Goal: Task Accomplishment & Management: Manage account settings

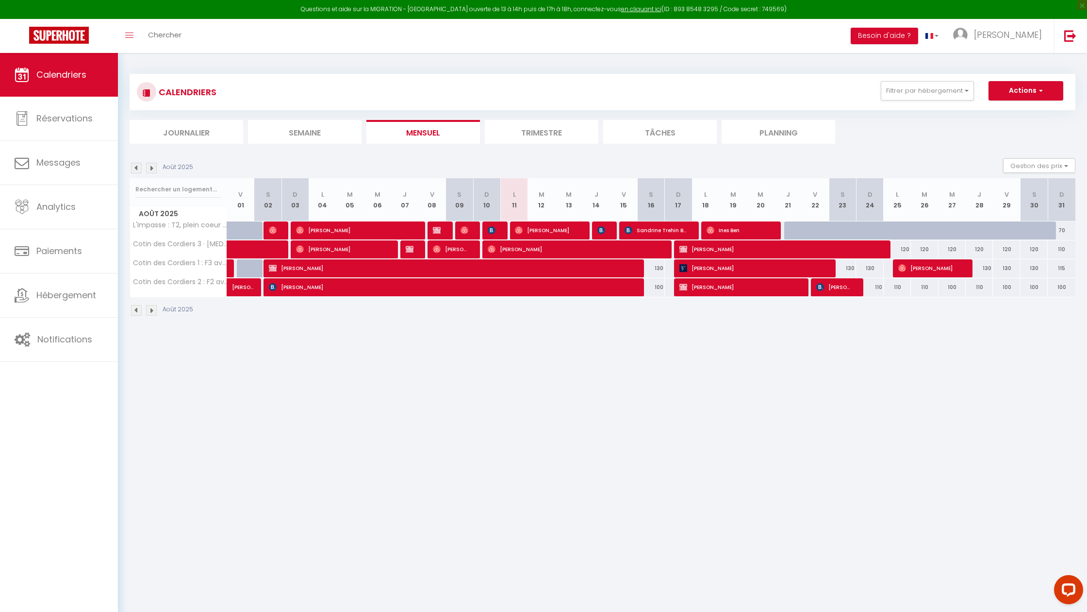
click at [150, 170] on img at bounding box center [151, 168] width 11 height 11
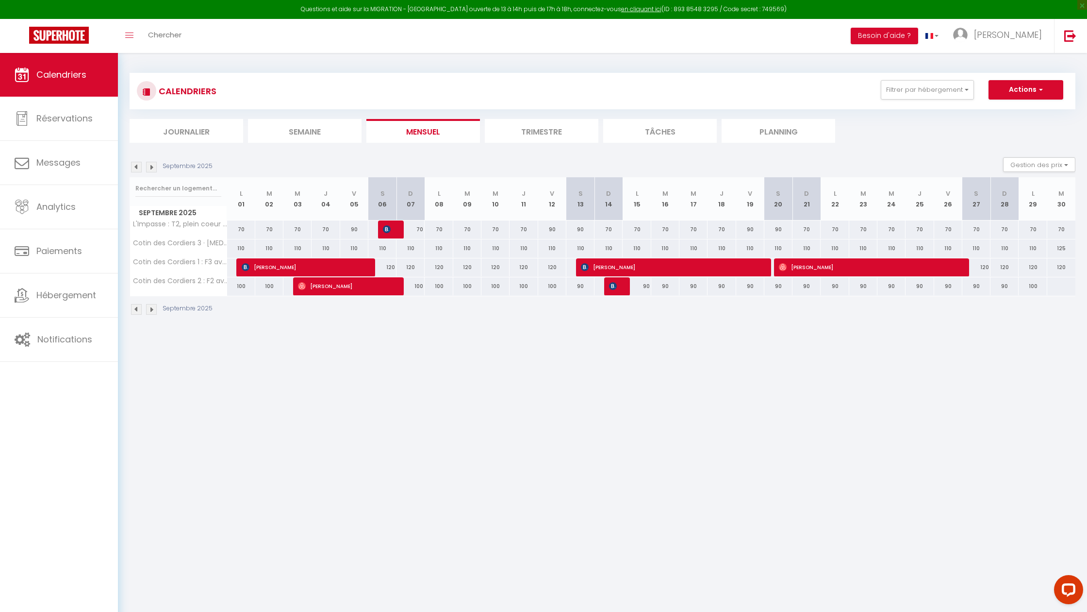
scroll to position [1, 0]
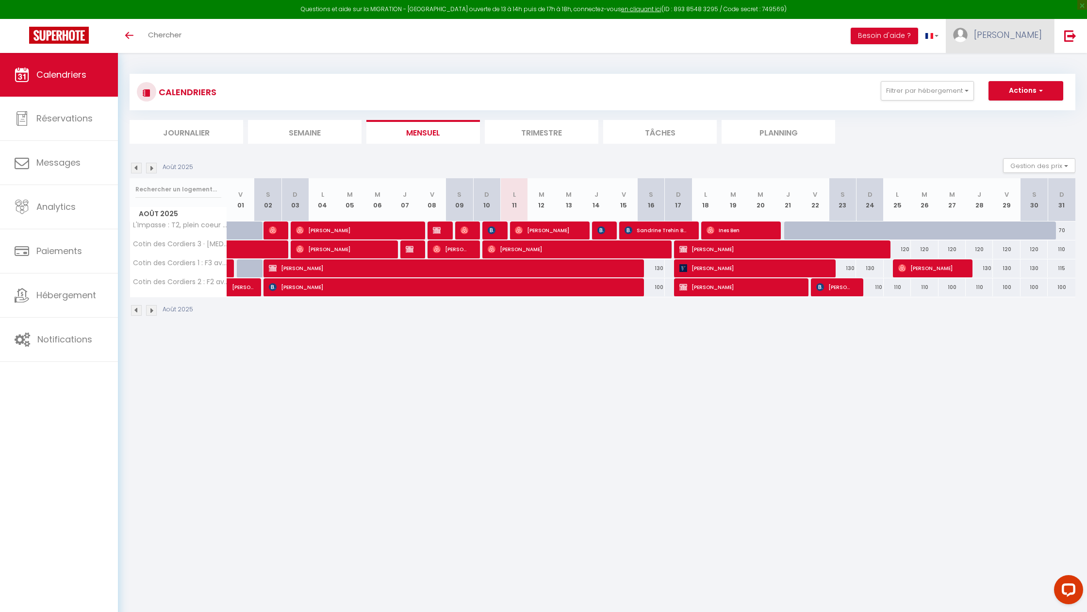
click at [968, 39] on img at bounding box center [960, 35] width 15 height 15
click at [1003, 68] on link "Paramètres" at bounding box center [1016, 67] width 72 height 17
select select "28"
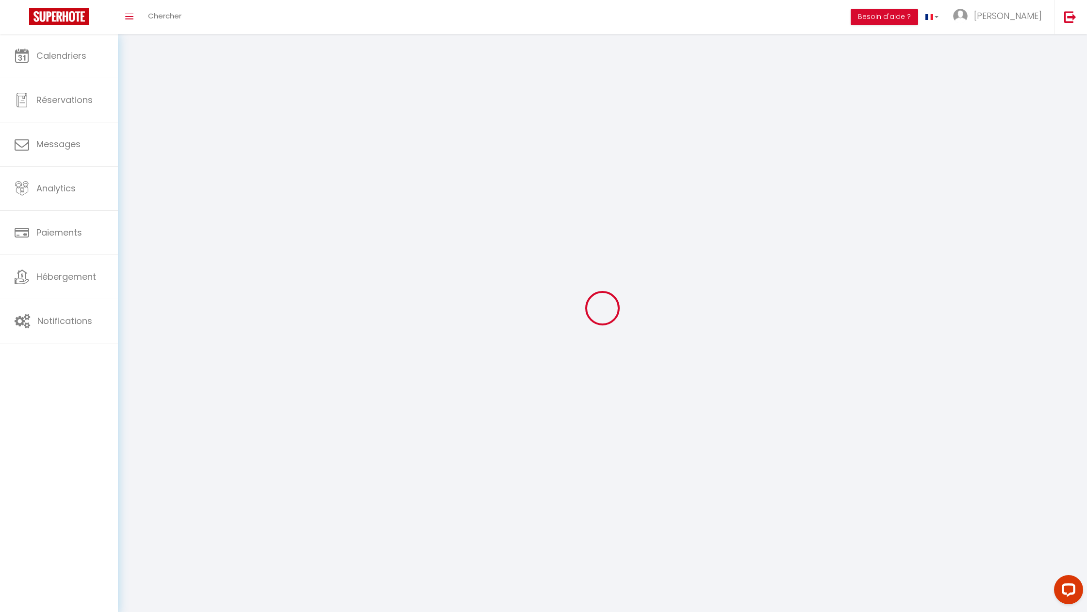
type input "I50tEawaSqTY6mvTjPzMrbakS"
type input "c5lx0fdJhfGVy8nsHAmzQIhcW"
type input "[URL][DOMAIN_NAME]"
select select "fr"
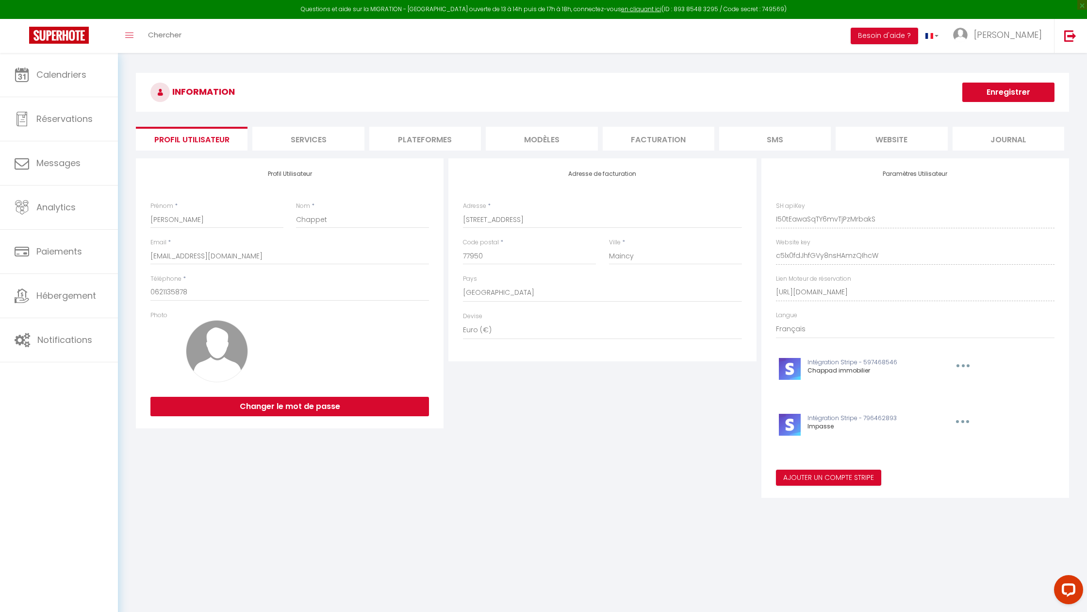
click at [422, 139] on li "Plateformes" at bounding box center [425, 139] width 112 height 24
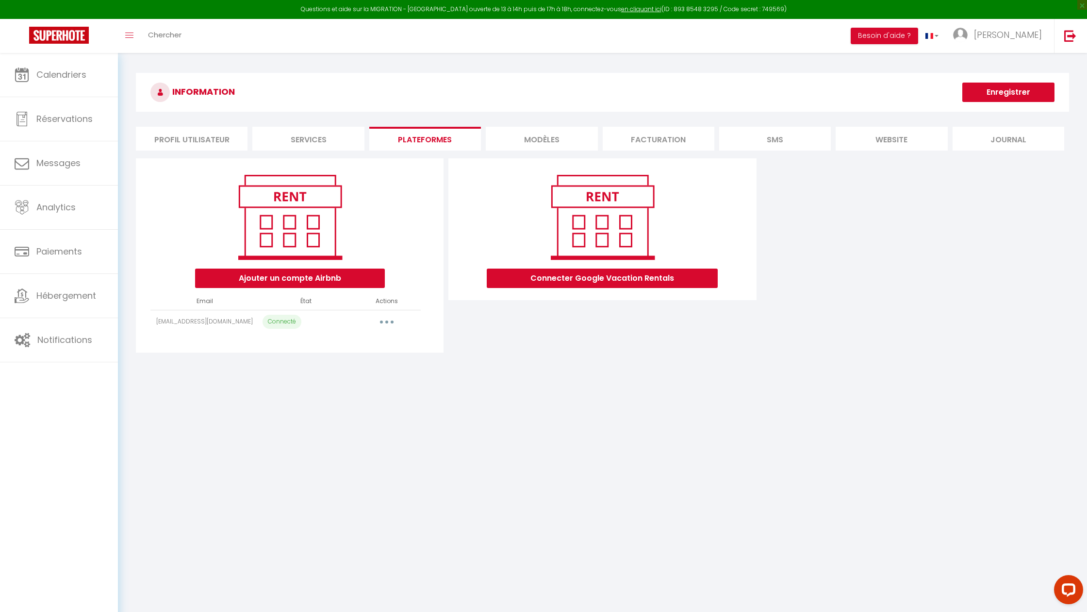
click at [385, 320] on icon "button" at bounding box center [386, 321] width 3 height 3
click at [334, 377] on link "Reconnecter le compte" at bounding box center [343, 378] width 107 height 17
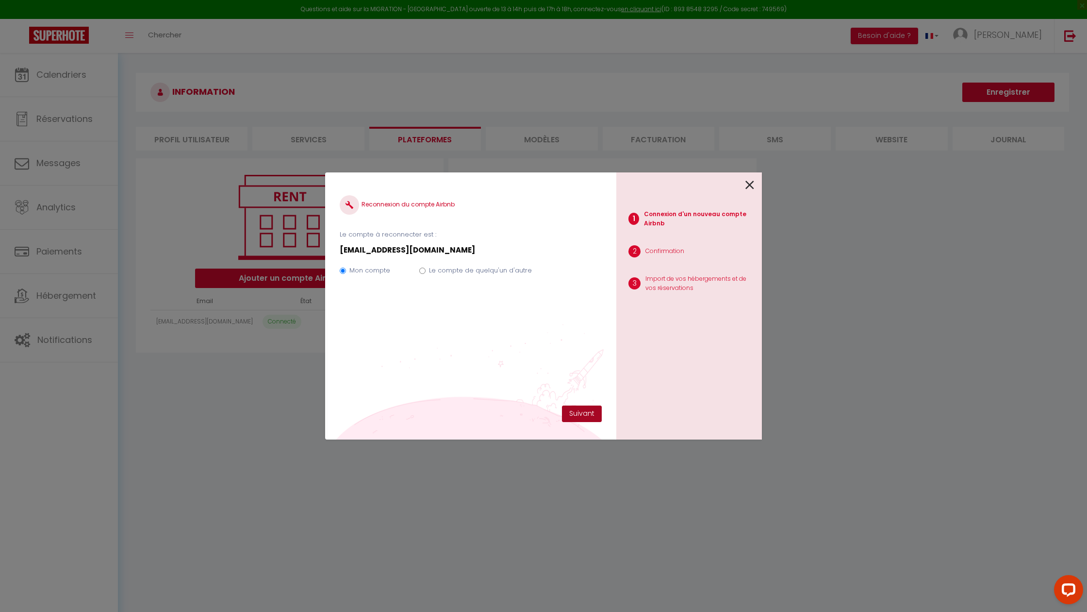
click at [572, 414] on button "Suivant" at bounding box center [582, 413] width 40 height 17
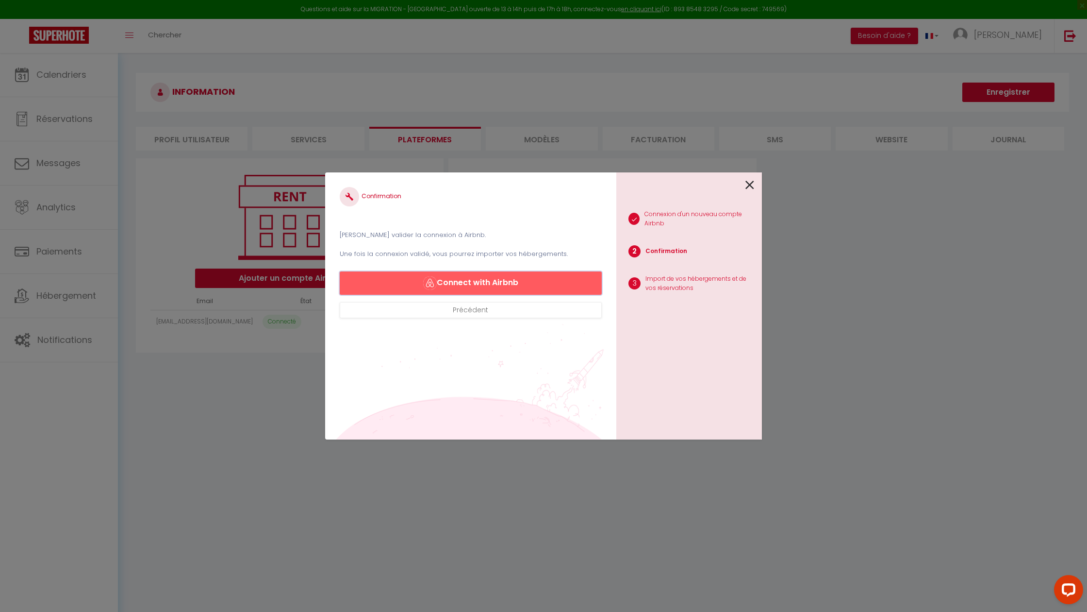
click at [504, 279] on button "Connect with Airbnb" at bounding box center [471, 282] width 262 height 23
click at [754, 184] on icon at bounding box center [750, 185] width 9 height 15
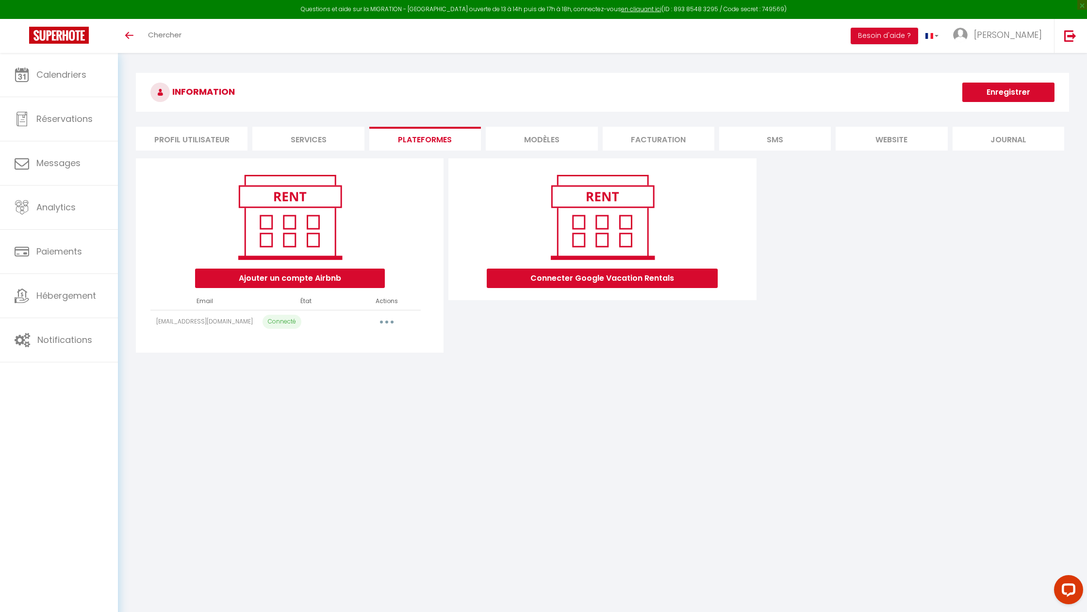
click at [383, 324] on button "button" at bounding box center [386, 322] width 27 height 16
drag, startPoint x: 532, startPoint y: 358, endPoint x: 526, endPoint y: 357, distance: 5.9
click at [530, 358] on div "INFORMATION Enregistrer Profil Utilisateur Services Plateformes MODÈLES Factura…" at bounding box center [602, 216] width 969 height 327
select select "45723"
select select
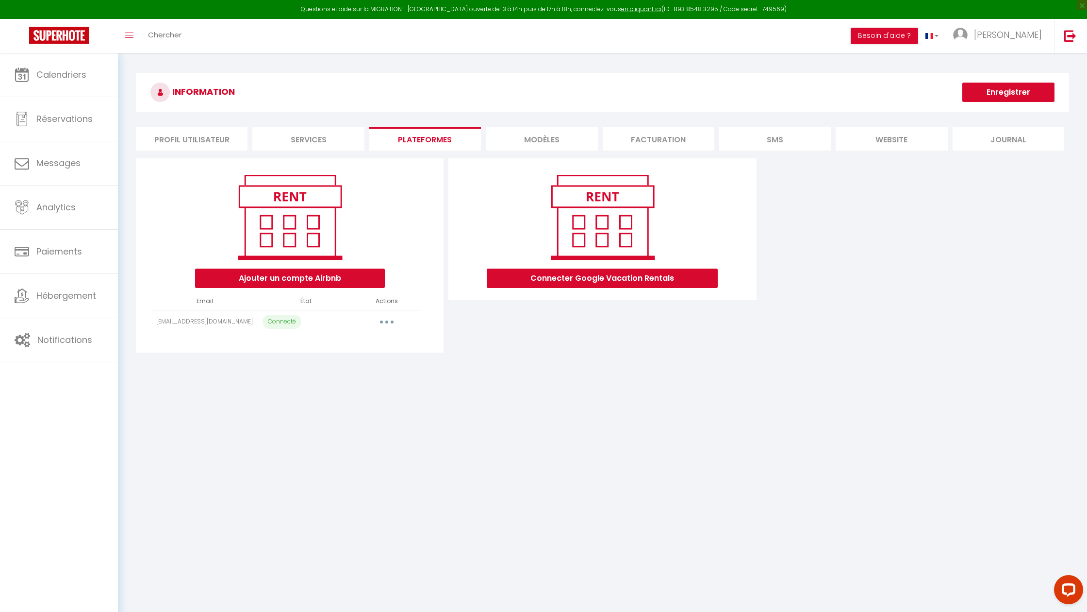
select select
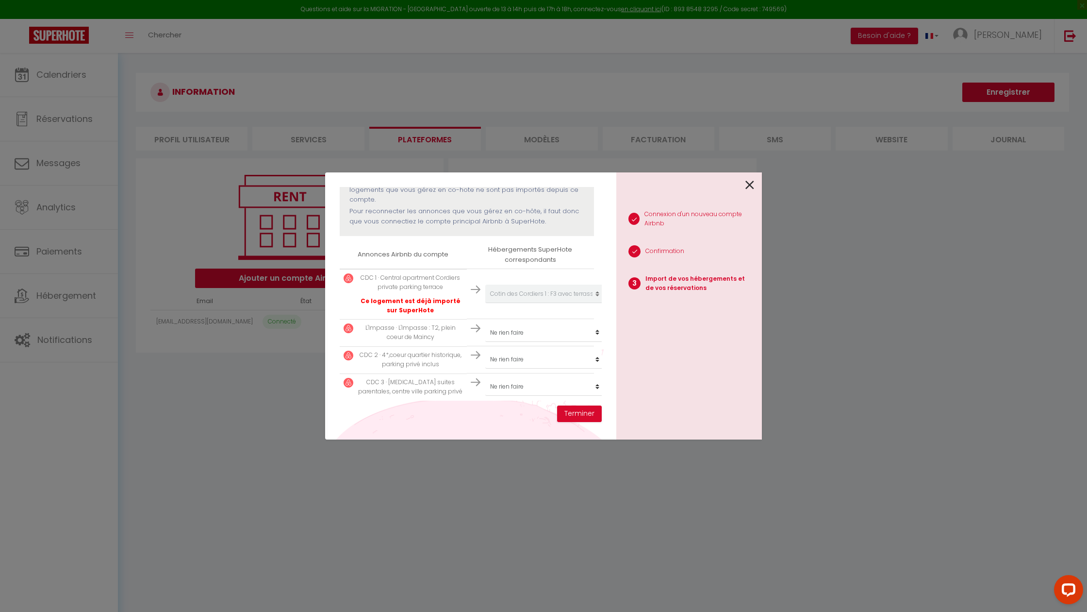
scroll to position [119, 0]
click at [532, 301] on select "Créer un nouveau hébergement Ne rien faire L'Impasse : T2, plein coeur de Mainc…" at bounding box center [544, 292] width 119 height 18
select select "45721"
click at [533, 301] on select "Créer un nouveau hébergement Ne rien faire L'Impasse : T2, plein coeur de Mainc…" at bounding box center [544, 292] width 119 height 18
select select "48208"
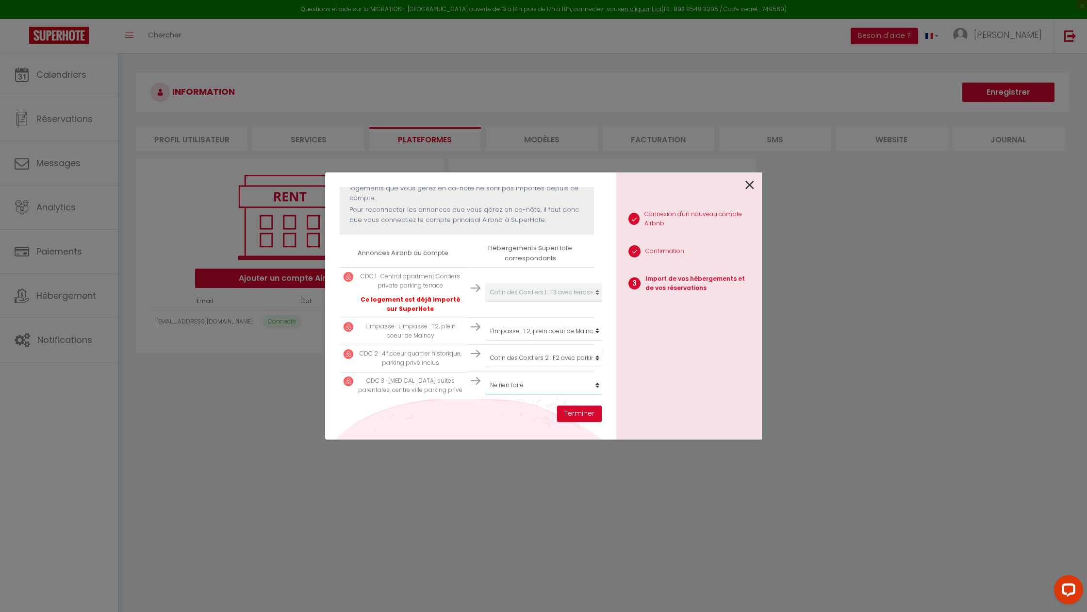
click at [527, 301] on select "Créer un nouveau hébergement Ne rien faire L'Impasse : T2, plein coeur de Mainc…" at bounding box center [544, 292] width 119 height 18
select select "72503"
click at [577, 414] on button "Terminer" at bounding box center [579, 413] width 45 height 17
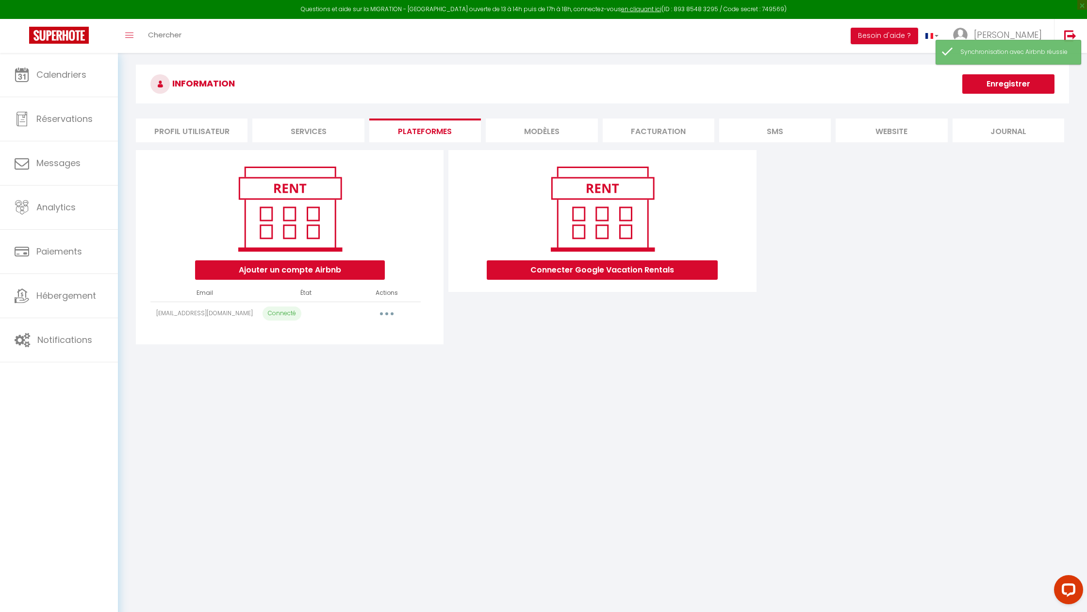
scroll to position [9, 0]
click at [387, 312] on icon "button" at bounding box center [386, 313] width 3 height 3
click at [343, 371] on link "Reconnecter le compte" at bounding box center [343, 370] width 107 height 17
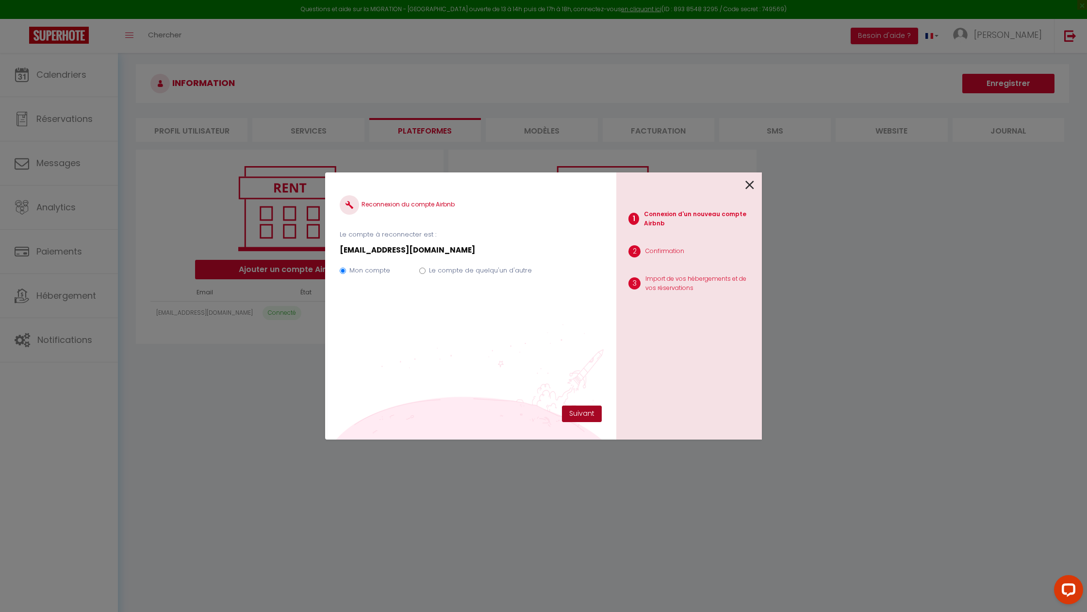
click at [580, 412] on button "Suivant" at bounding box center [582, 413] width 40 height 17
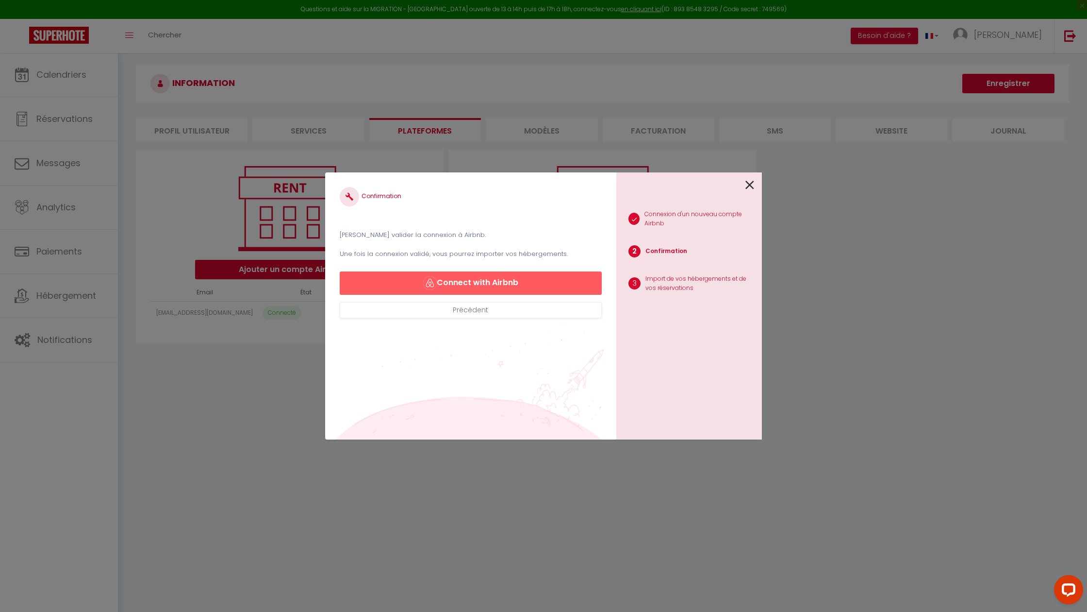
click at [749, 187] on icon at bounding box center [750, 185] width 9 height 15
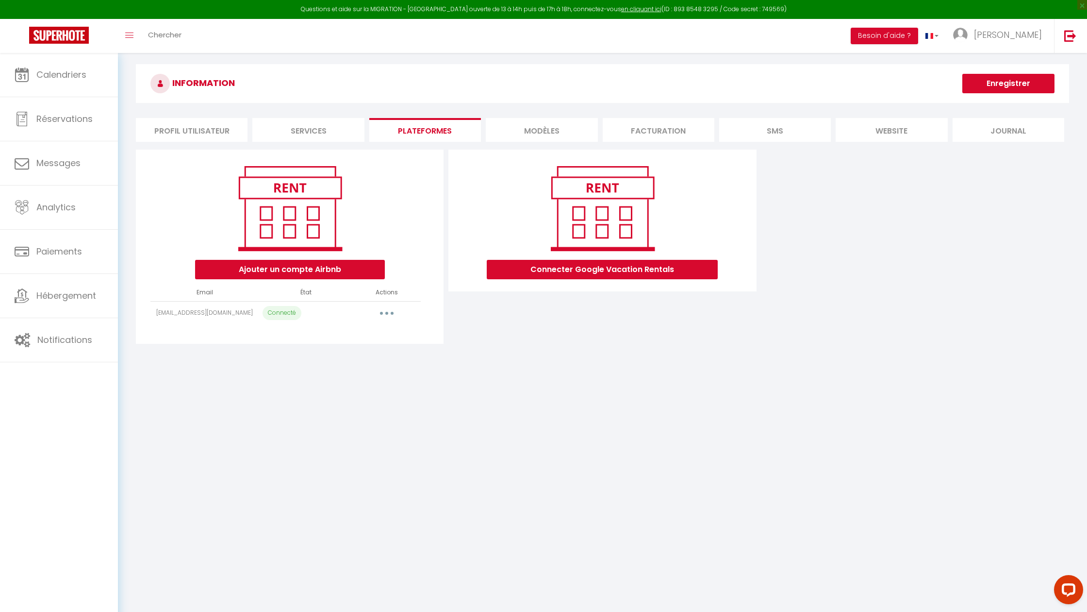
click at [386, 310] on button "button" at bounding box center [386, 313] width 27 height 16
click at [352, 337] on link "Importer les appartements" at bounding box center [343, 335] width 107 height 17
select select "45723"
select select
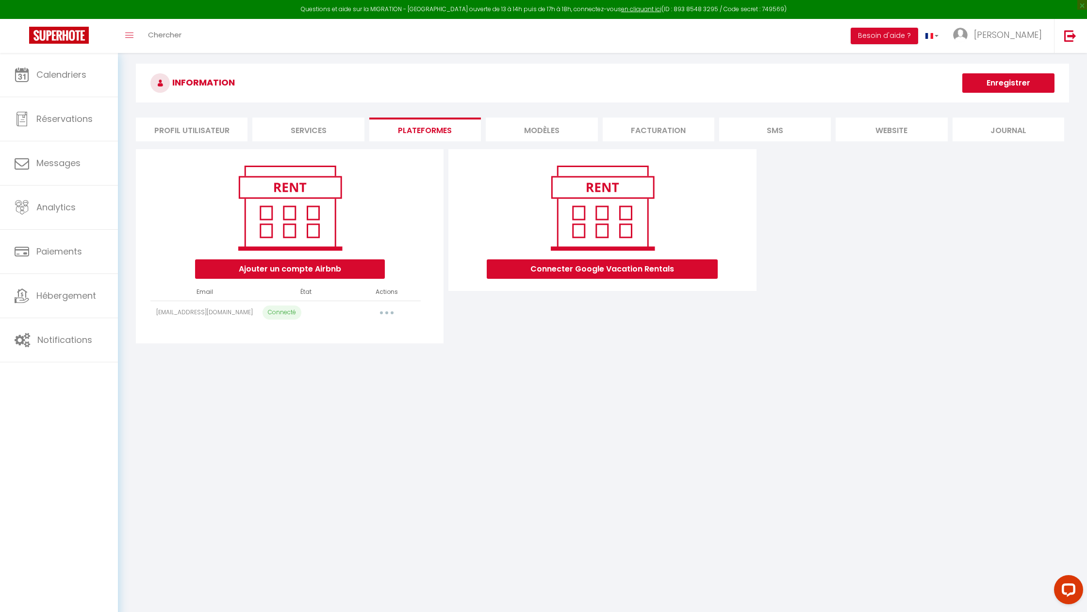
select select
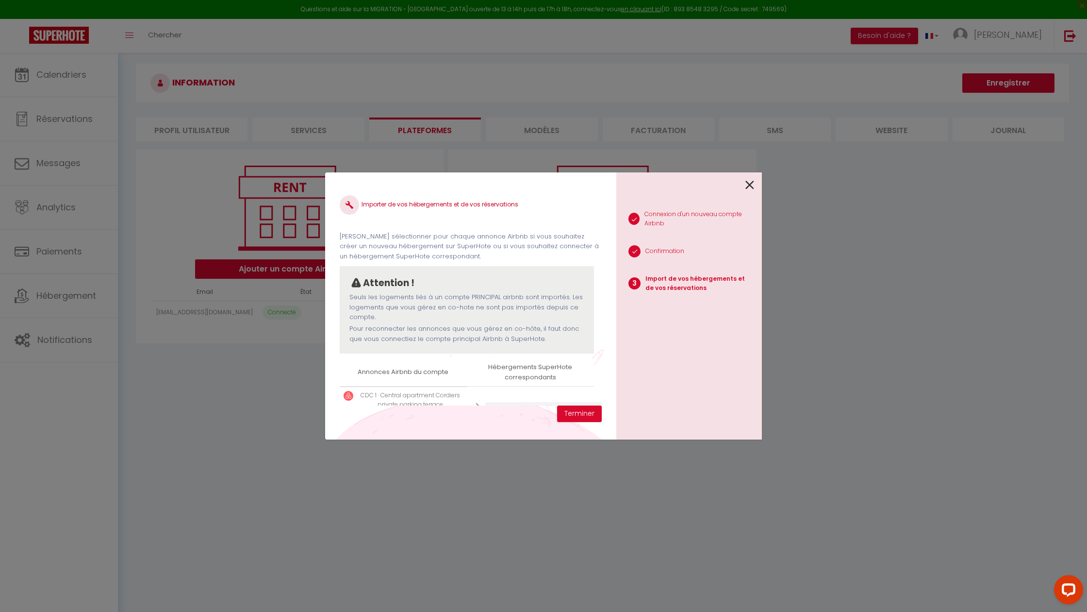
click at [751, 183] on icon at bounding box center [750, 185] width 9 height 15
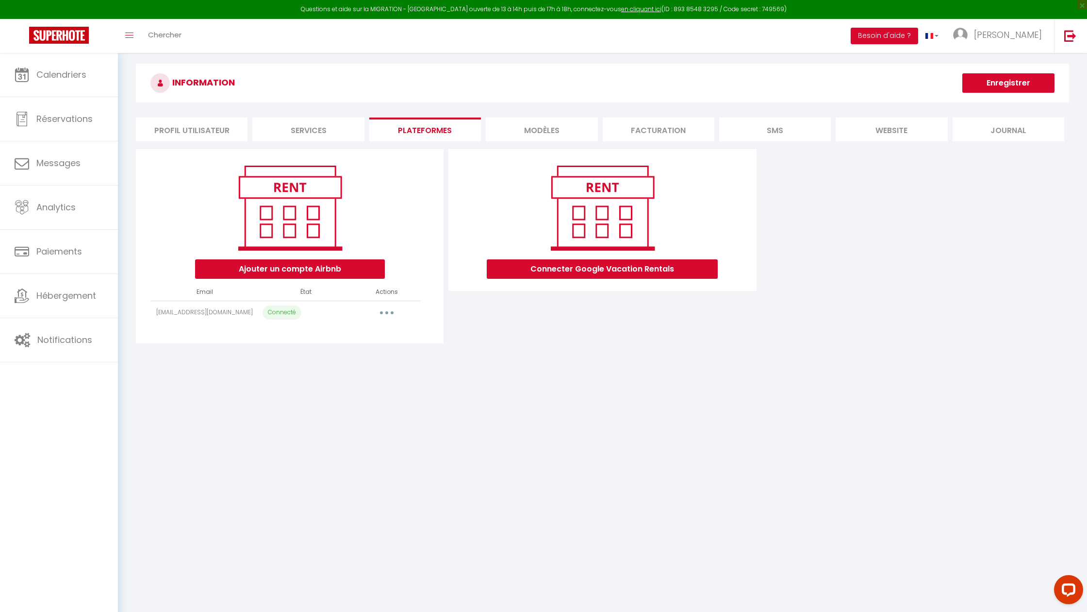
click at [386, 314] on button "button" at bounding box center [386, 313] width 27 height 16
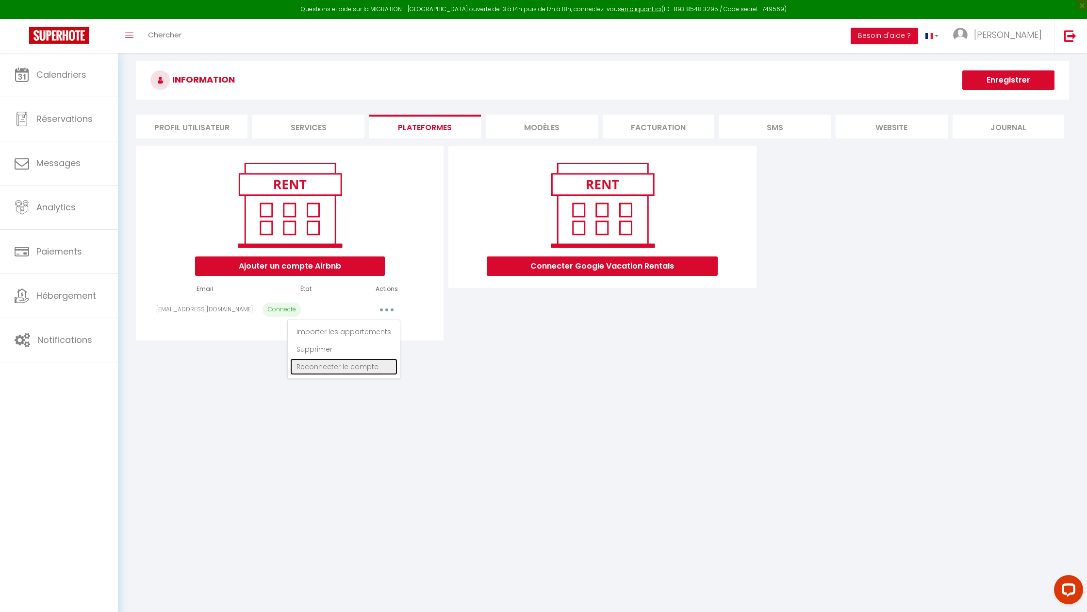
scroll to position [9, 0]
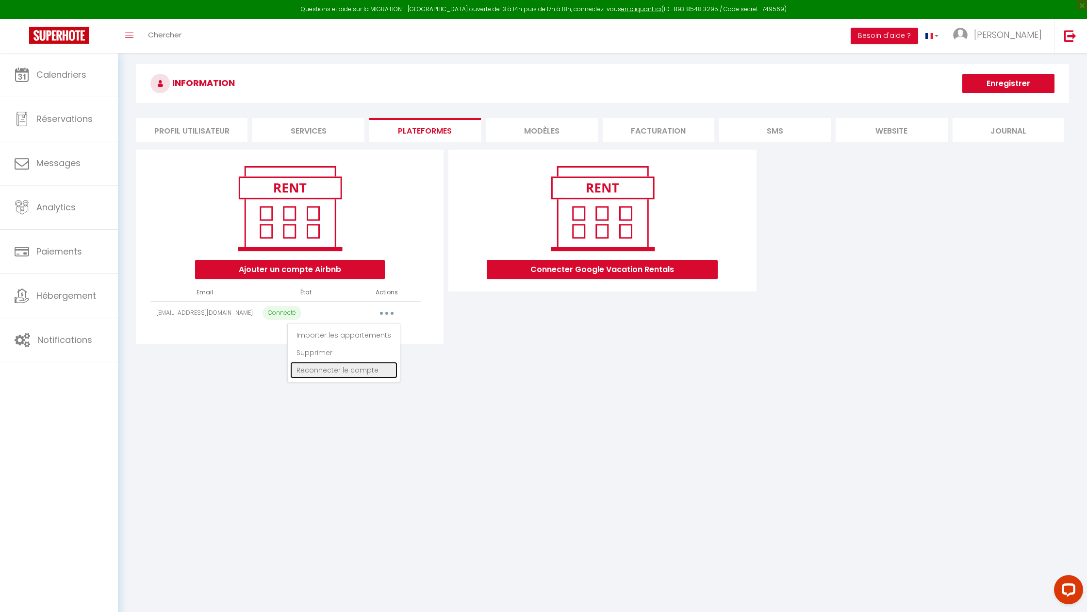
click at [354, 367] on link "Reconnecter le compte" at bounding box center [343, 370] width 107 height 17
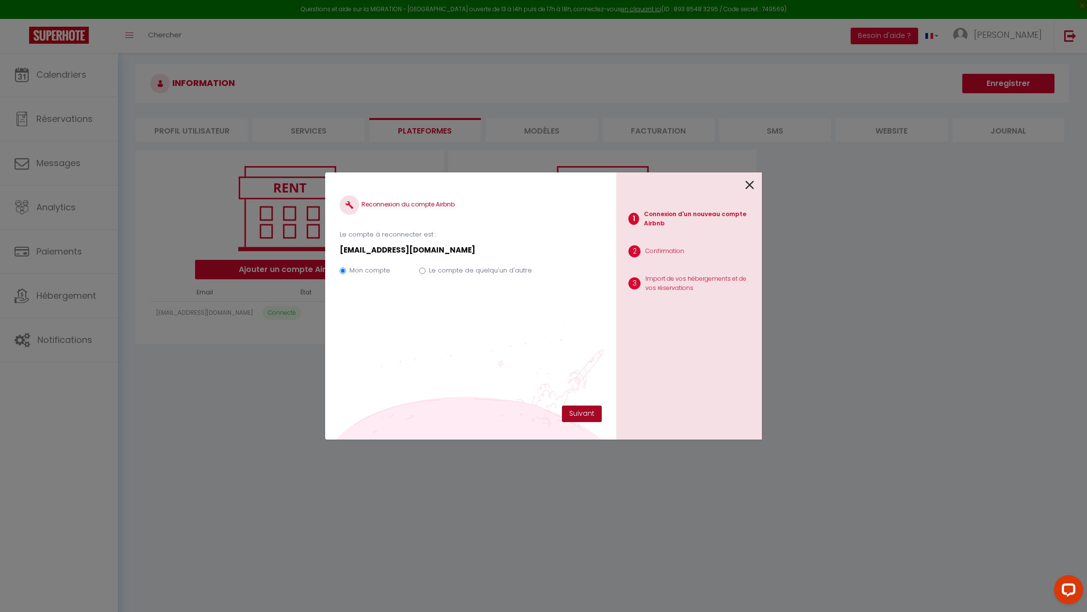
drag, startPoint x: 581, startPoint y: 414, endPoint x: 575, endPoint y: 413, distance: 5.9
click at [581, 414] on button "Suivant" at bounding box center [582, 413] width 40 height 17
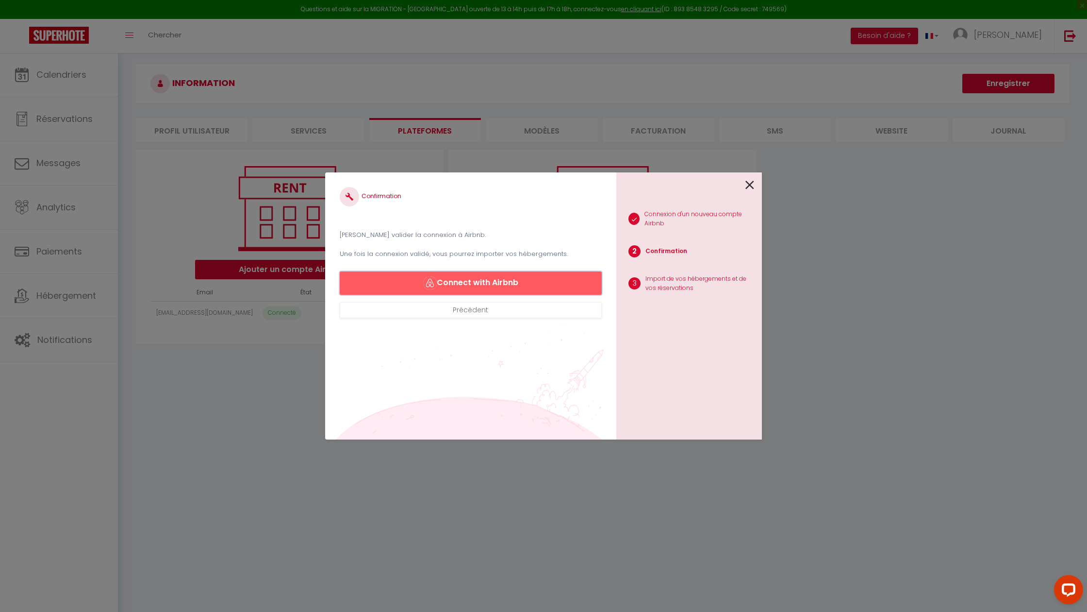
click at [514, 283] on button "Connect with Airbnb" at bounding box center [471, 282] width 262 height 23
click at [741, 177] on div at bounding box center [685, 183] width 138 height 23
click at [744, 183] on div at bounding box center [685, 183] width 138 height 23
click at [750, 184] on icon at bounding box center [750, 185] width 9 height 15
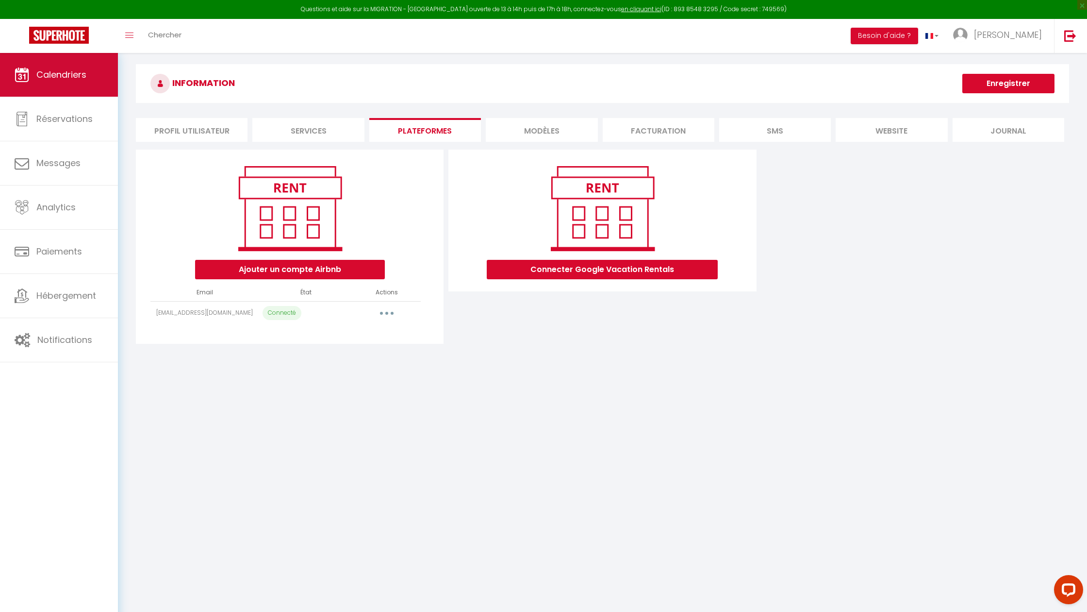
click at [53, 88] on link "Calendriers" at bounding box center [59, 75] width 118 height 44
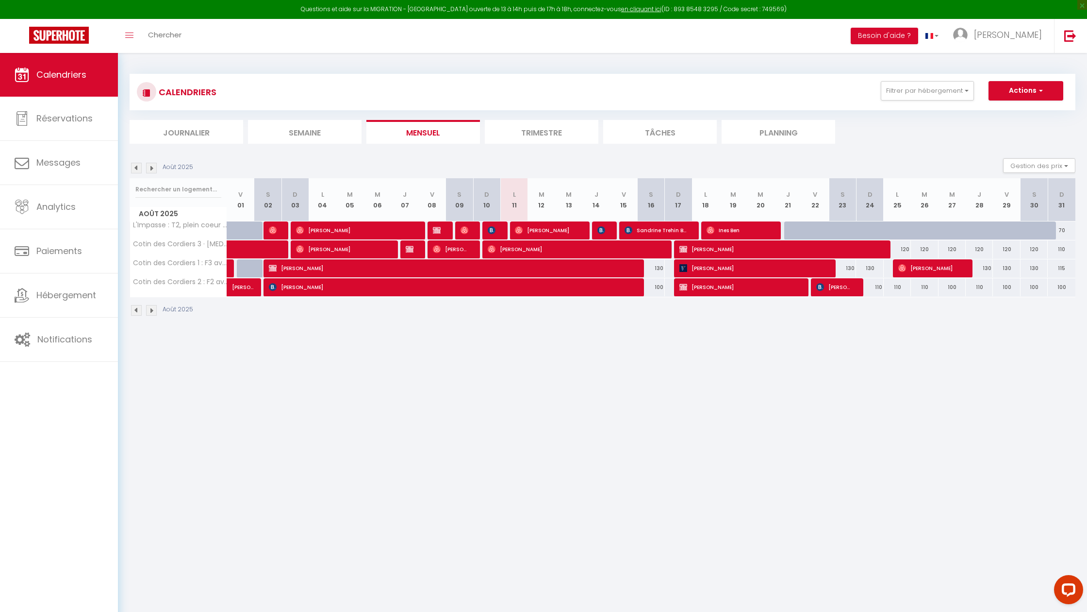
click at [151, 167] on img at bounding box center [151, 168] width 11 height 11
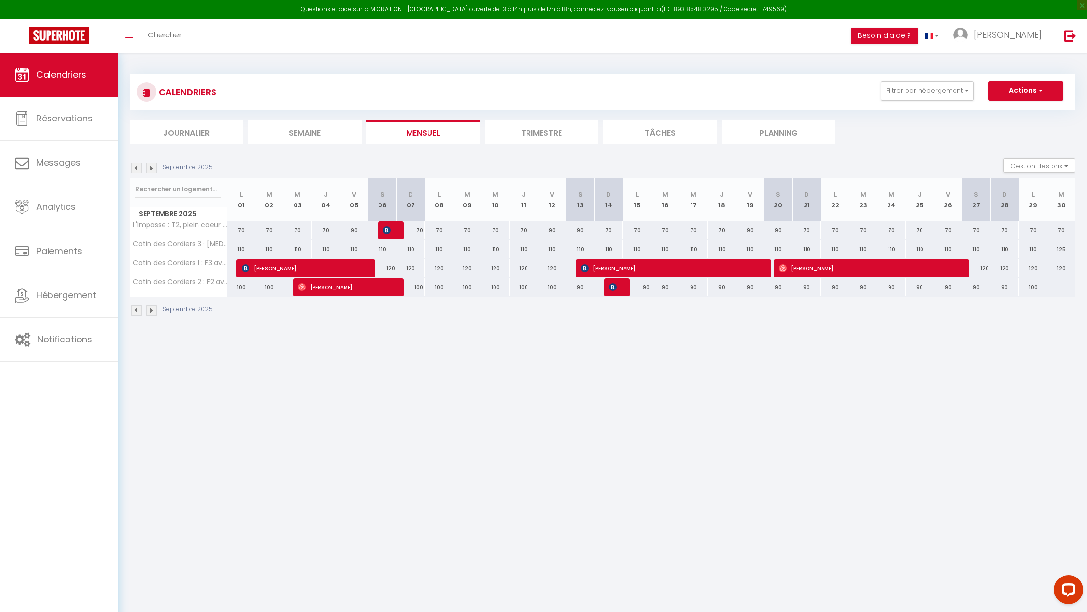
click at [806, 285] on div "90" at bounding box center [807, 287] width 28 height 18
type input "90"
type input "Dim 21 Septembre 2025"
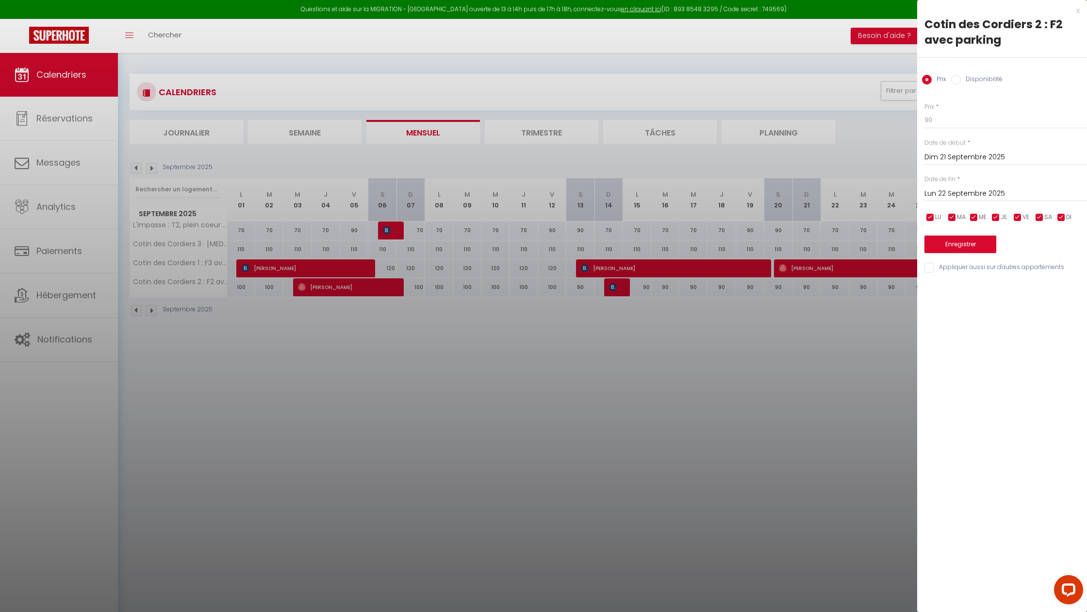
click at [1009, 189] on input "Lun 22 Septembre 2025" at bounding box center [1006, 193] width 163 height 13
click at [939, 325] on span "28" at bounding box center [935, 326] width 21 height 19
type input "Dim 28 Septembre 2025"
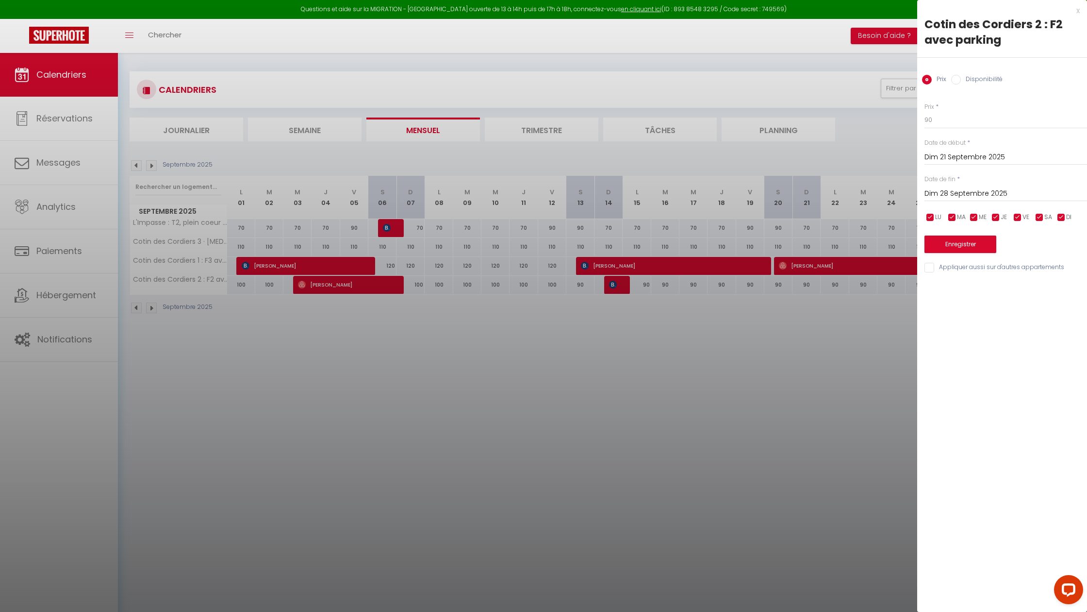
click at [954, 78] on input "Disponibilité" at bounding box center [956, 80] width 10 height 10
radio input "true"
radio input "false"
click at [953, 122] on select "Disponible Indisponible" at bounding box center [1006, 120] width 163 height 18
select select "0"
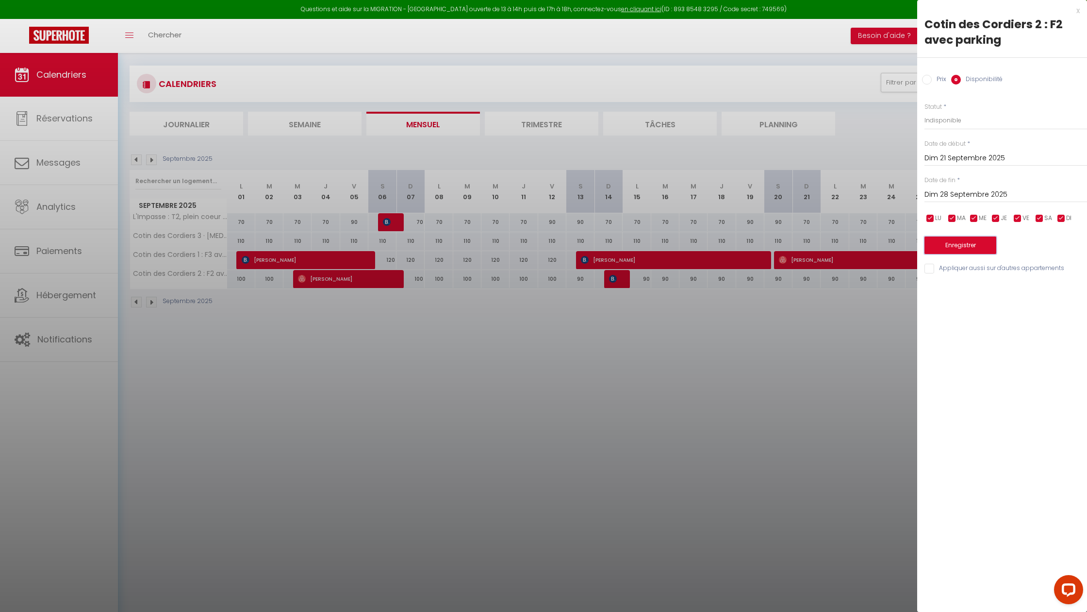
click at [972, 245] on button "Enregistrer" at bounding box center [961, 244] width 72 height 17
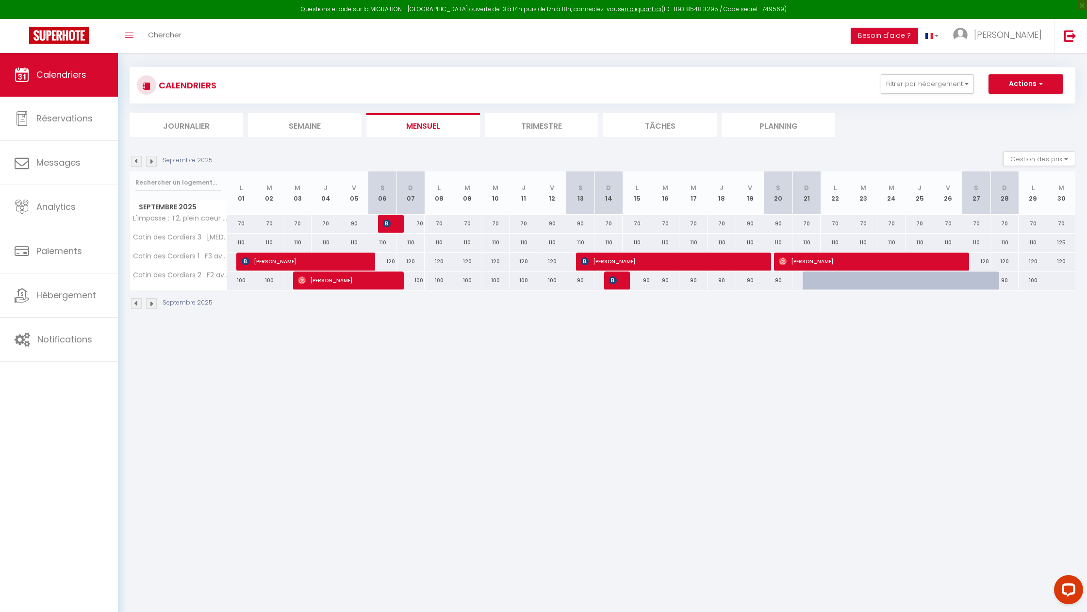
scroll to position [13, 0]
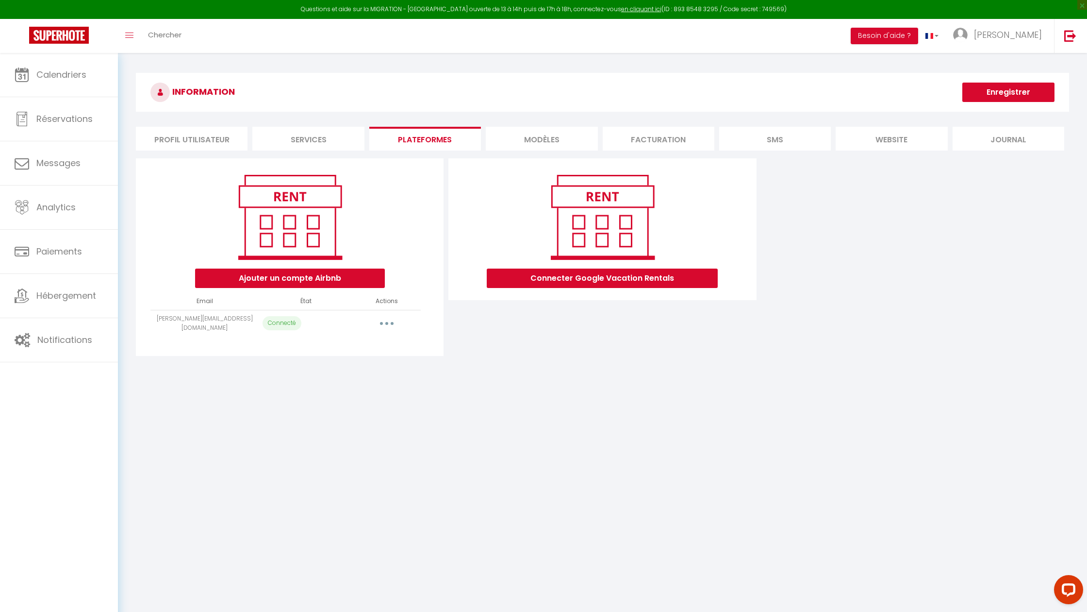
select select "45723"
select select
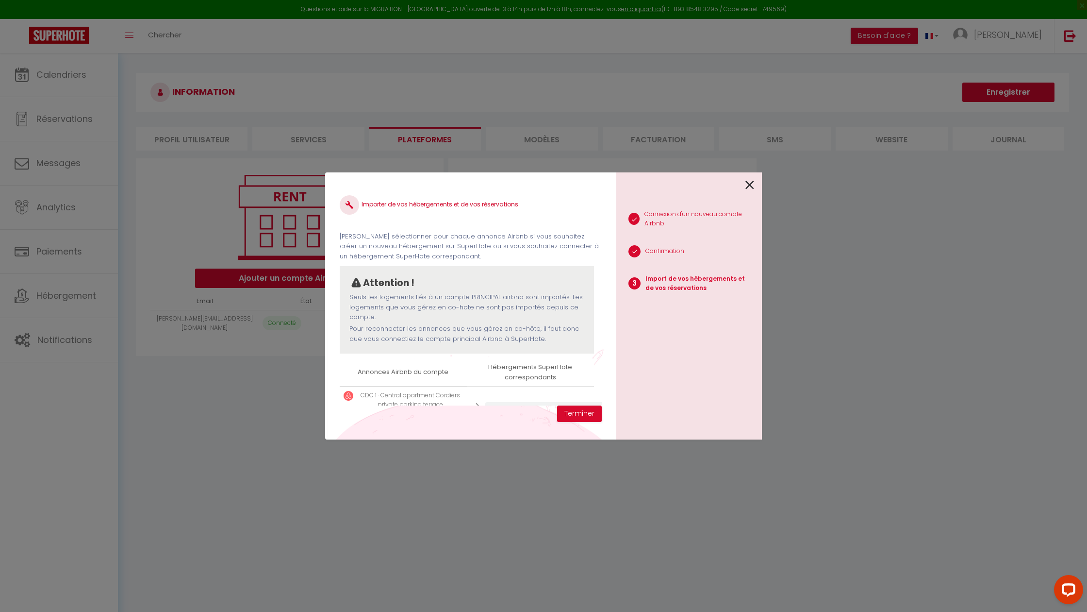
scroll to position [119, 0]
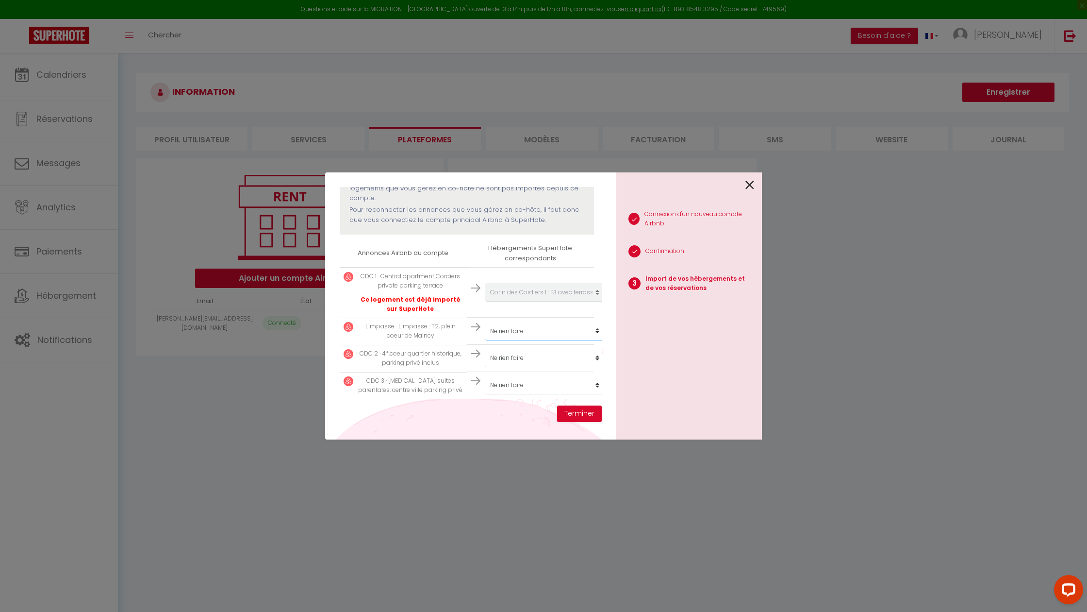
click at [521, 301] on select "Créer un nouveau hébergement Ne rien faire L'Impasse : T2, plein coeur de Mainc…" at bounding box center [544, 292] width 119 height 18
select select "45721"
click at [530, 301] on select "Créer un nouveau hébergement Ne rien faire L'Impasse : T2, plein coeur de Mainc…" at bounding box center [544, 292] width 119 height 18
select select "48208"
click at [525, 301] on select "Créer un nouveau hébergement Ne rien faire L'Impasse : T2, plein coeur de Mainc…" at bounding box center [544, 292] width 119 height 18
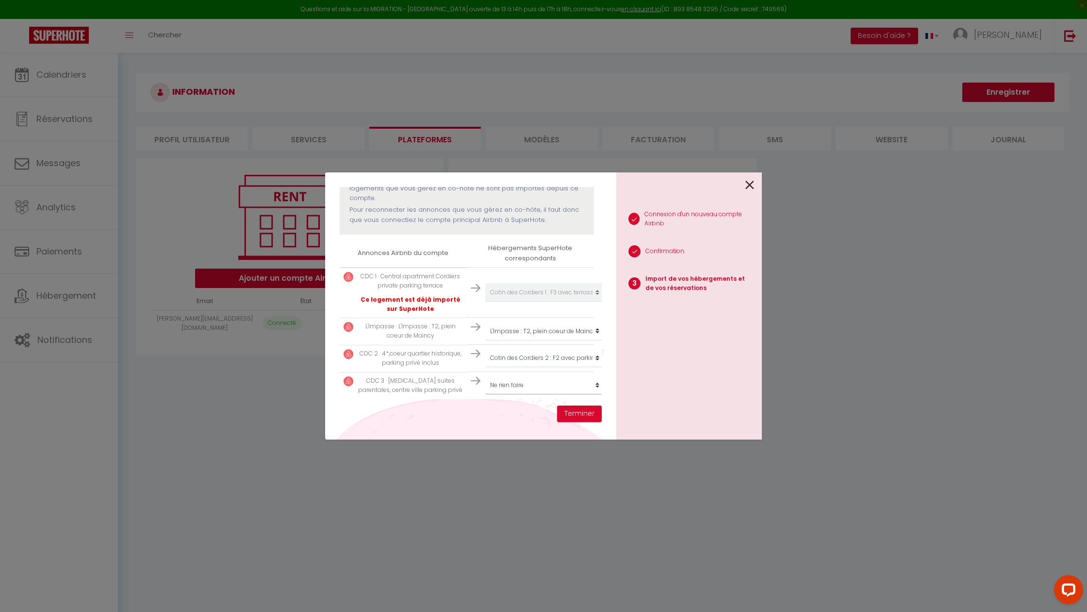
select select "72503"
click at [655, 283] on p "Import de vos hébergements et de vos réservations" at bounding box center [700, 283] width 109 height 18
click at [588, 416] on button "Terminer" at bounding box center [579, 413] width 45 height 17
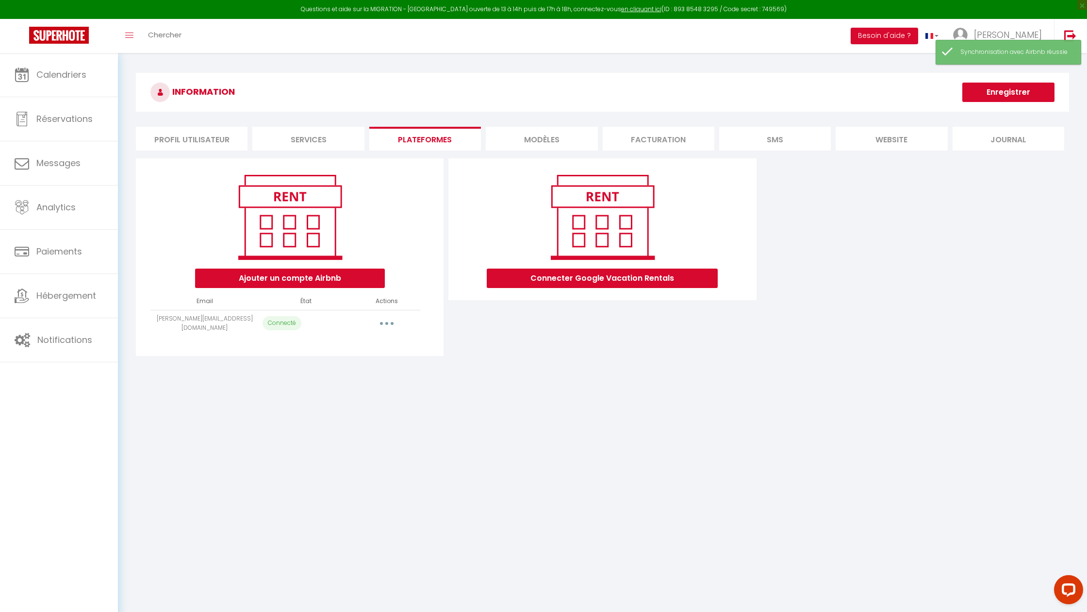
click at [996, 91] on button "Enregistrer" at bounding box center [1009, 92] width 92 height 19
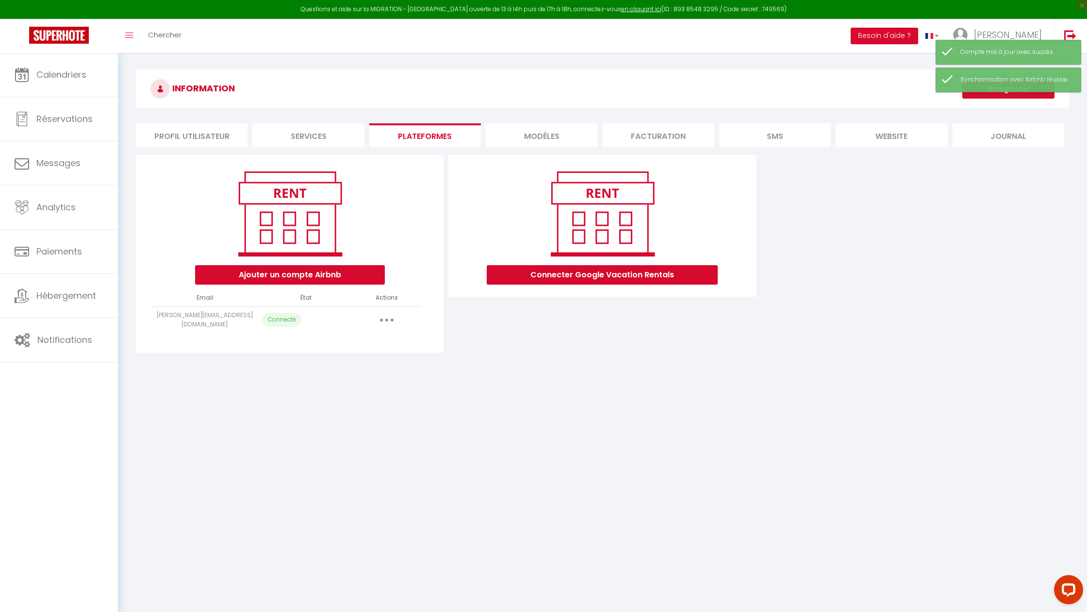
scroll to position [5, 0]
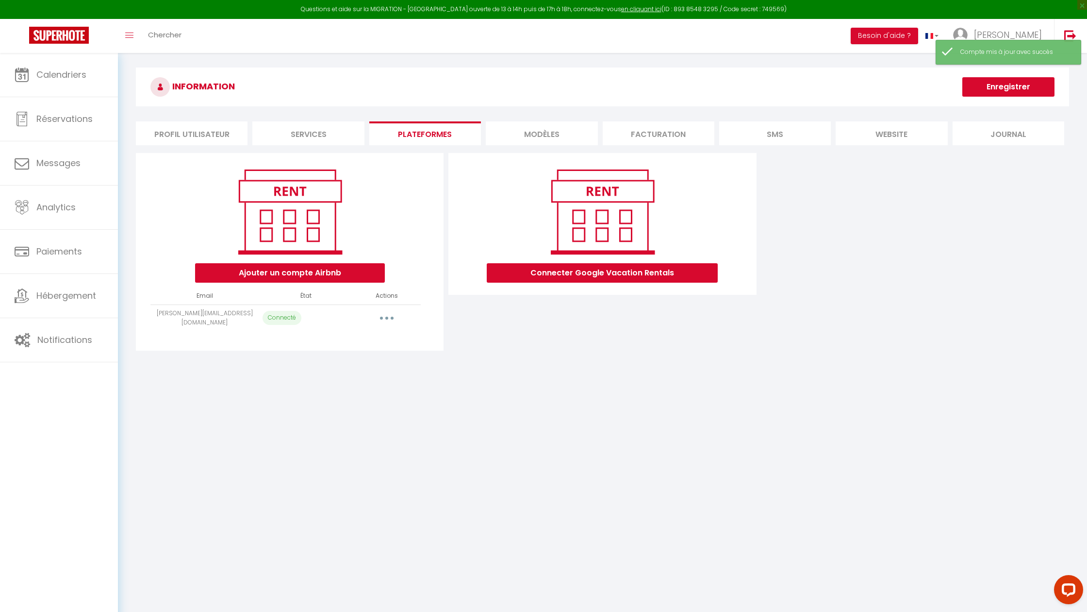
click at [992, 83] on button "Enregistrer" at bounding box center [1009, 86] width 92 height 19
click at [383, 316] on button "button" at bounding box center [386, 318] width 27 height 16
click at [342, 375] on link "Reconnecter le compte" at bounding box center [343, 374] width 107 height 17
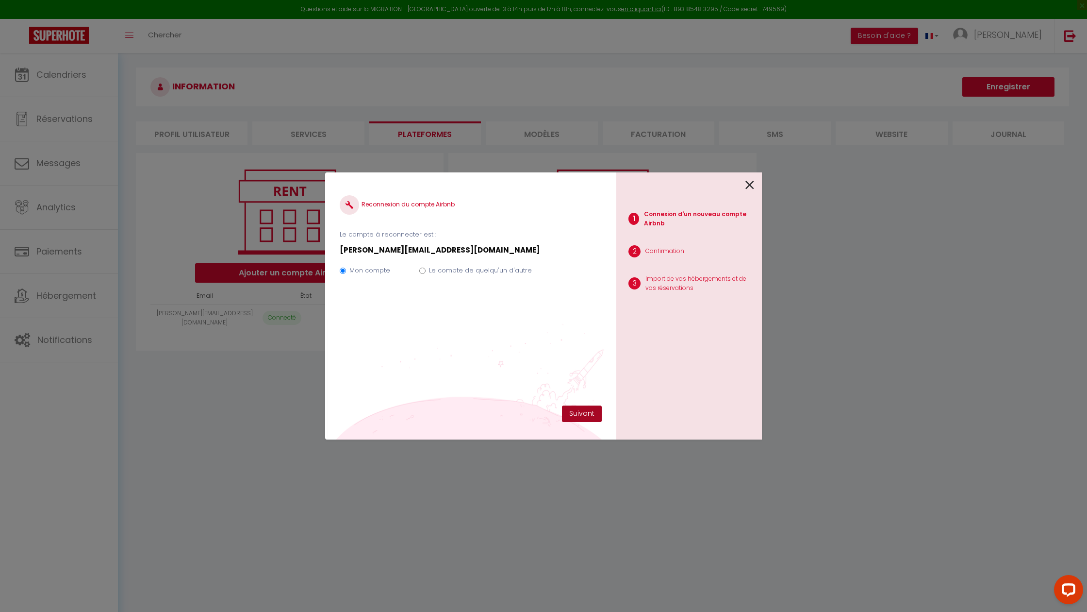
click at [576, 410] on button "Suivant" at bounding box center [582, 413] width 40 height 17
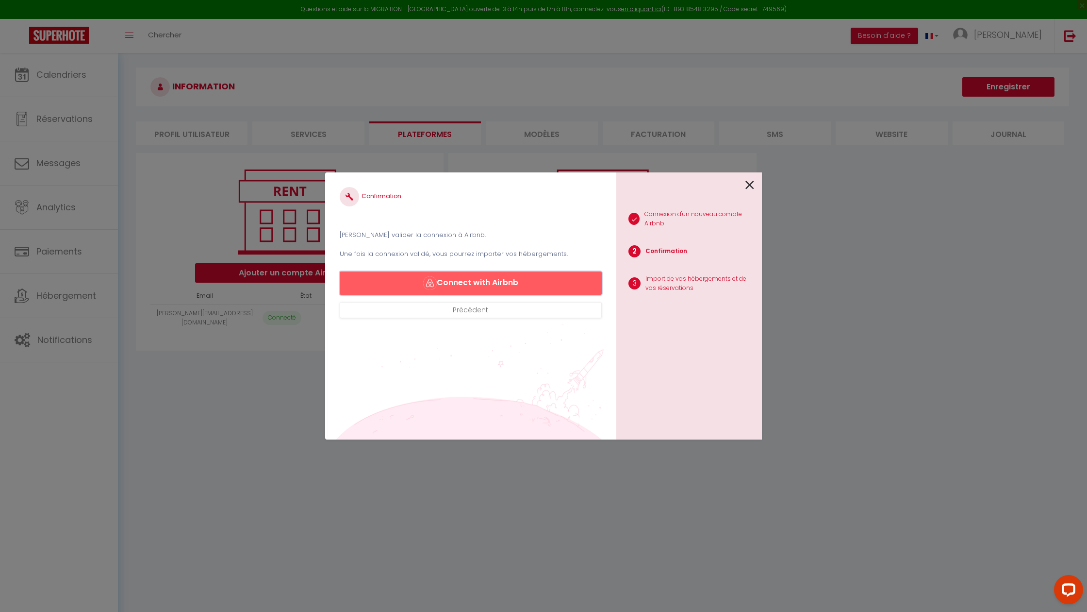
click at [533, 289] on button "Connect with Airbnb" at bounding box center [471, 282] width 262 height 23
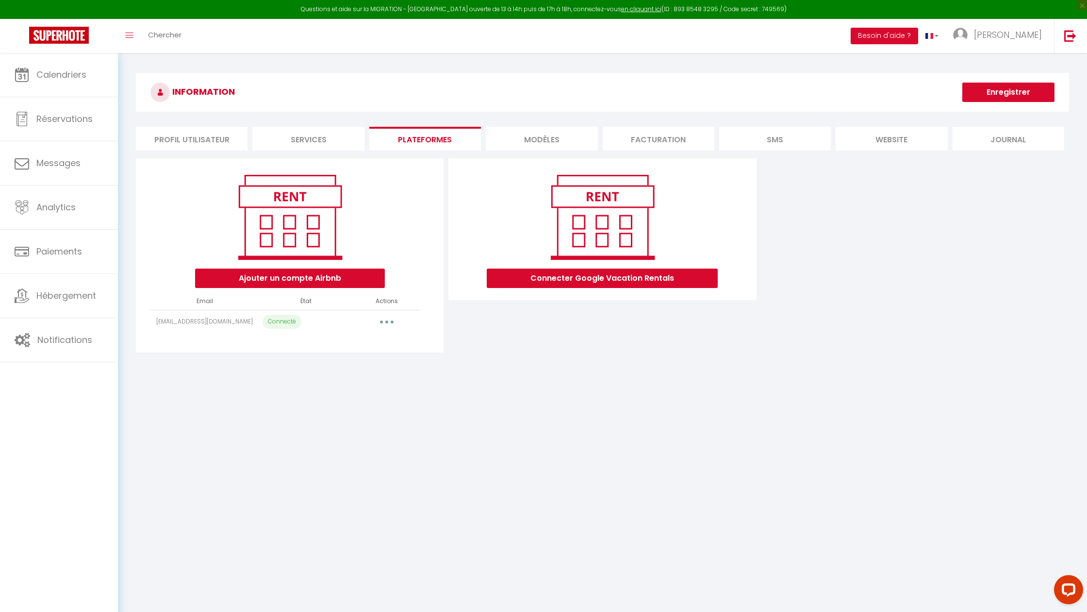
select select "45723"
select select
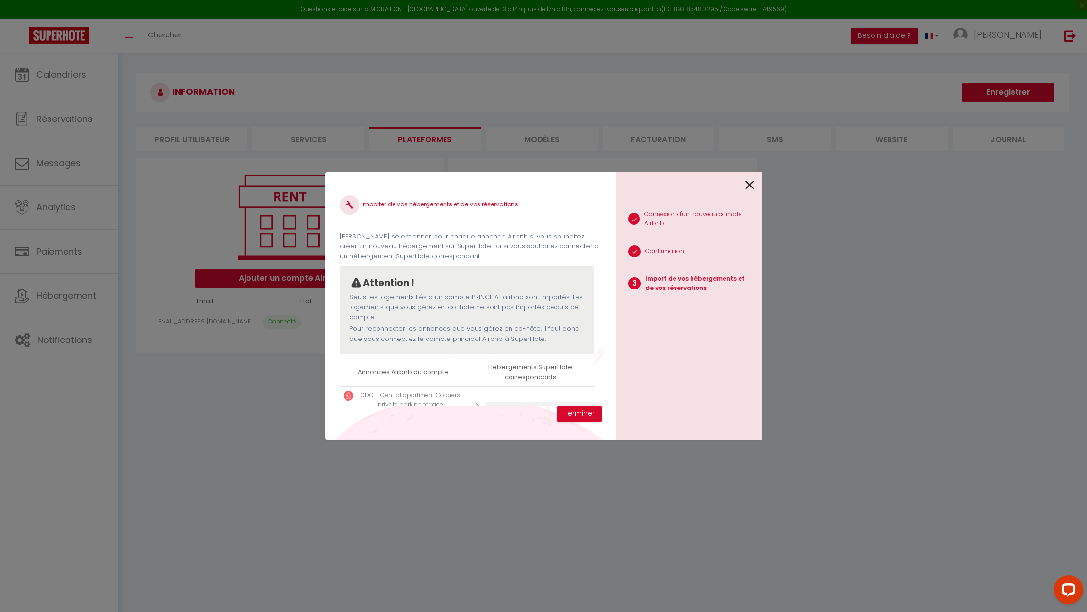
scroll to position [119, 0]
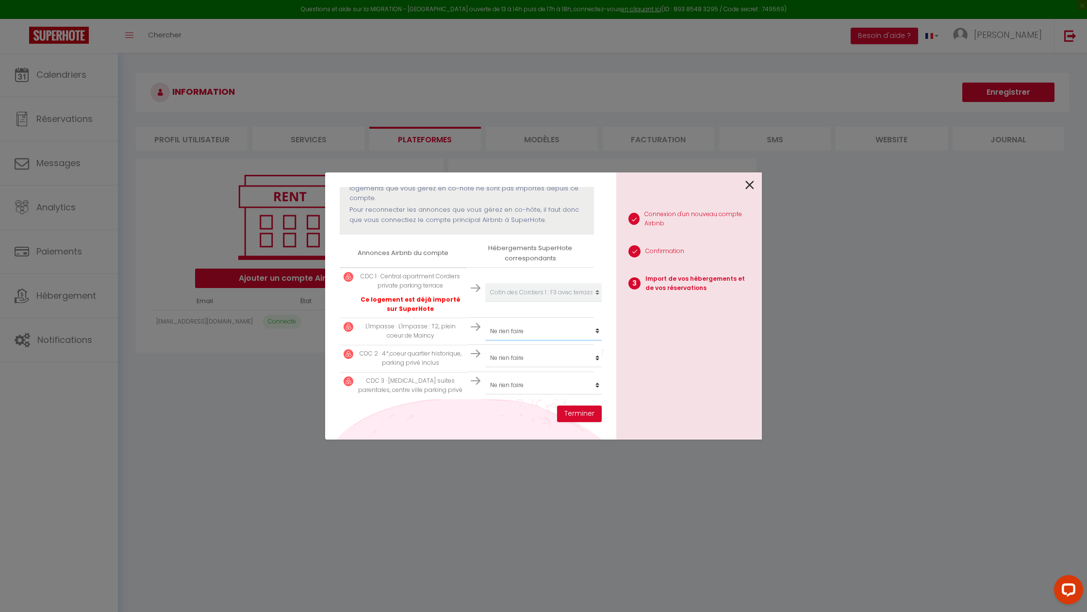
click at [573, 301] on select "Créer un nouveau hébergement Ne rien faire L'Impasse : T2, plein coeur de Mainc…" at bounding box center [544, 292] width 119 height 18
select select "45721"
click at [557, 301] on select "Créer un nouveau hébergement Ne rien faire L'Impasse : T2, plein coeur de Mainc…" at bounding box center [544, 292] width 119 height 18
select select "48208"
click at [547, 301] on select "Créer un nouveau hébergement Ne rien faire L'Impasse : T2, plein coeur de Mainc…" at bounding box center [544, 292] width 119 height 18
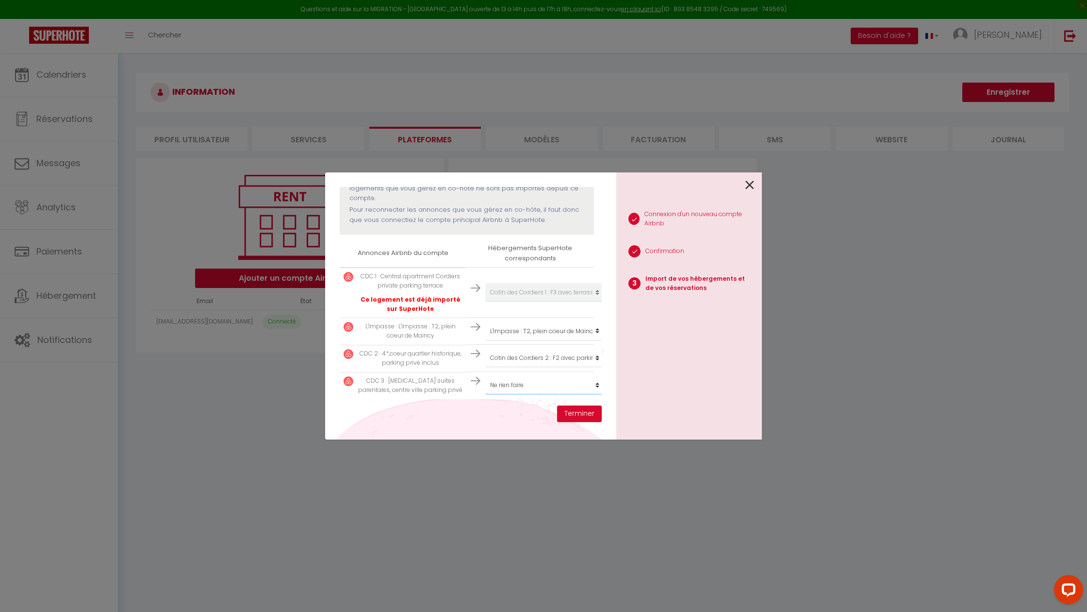
select select "72503"
click at [577, 413] on button "Terminer" at bounding box center [579, 413] width 45 height 17
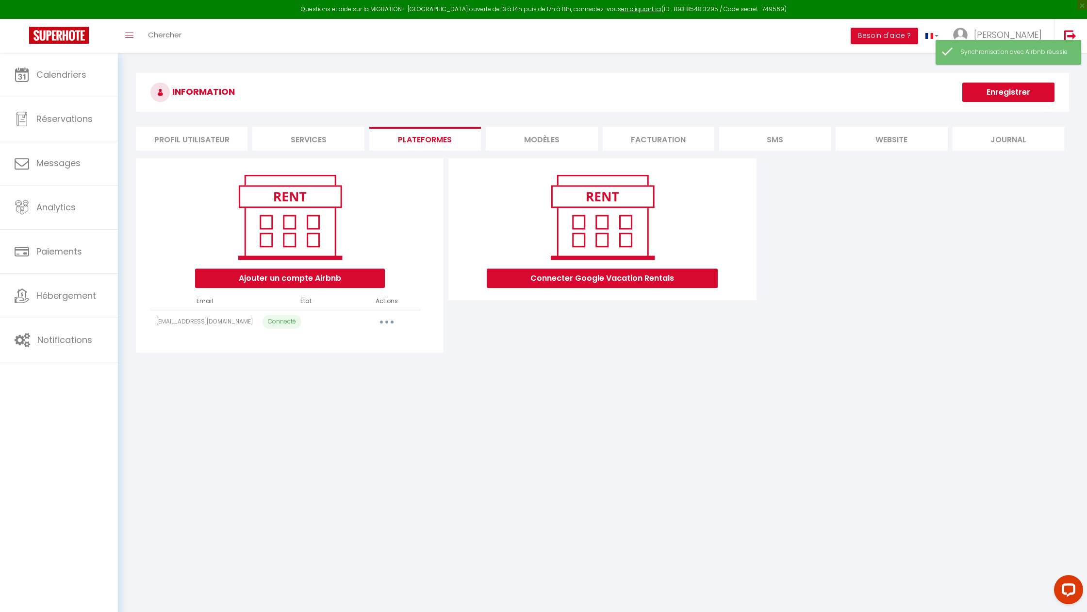
click at [994, 90] on button "Enregistrer" at bounding box center [1009, 92] width 92 height 19
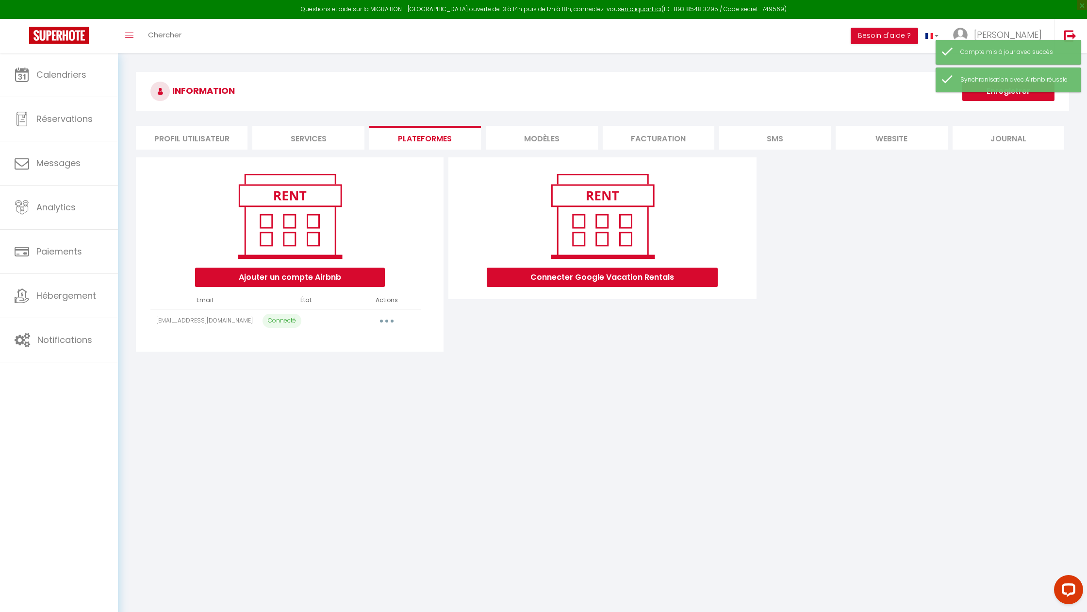
scroll to position [2, 0]
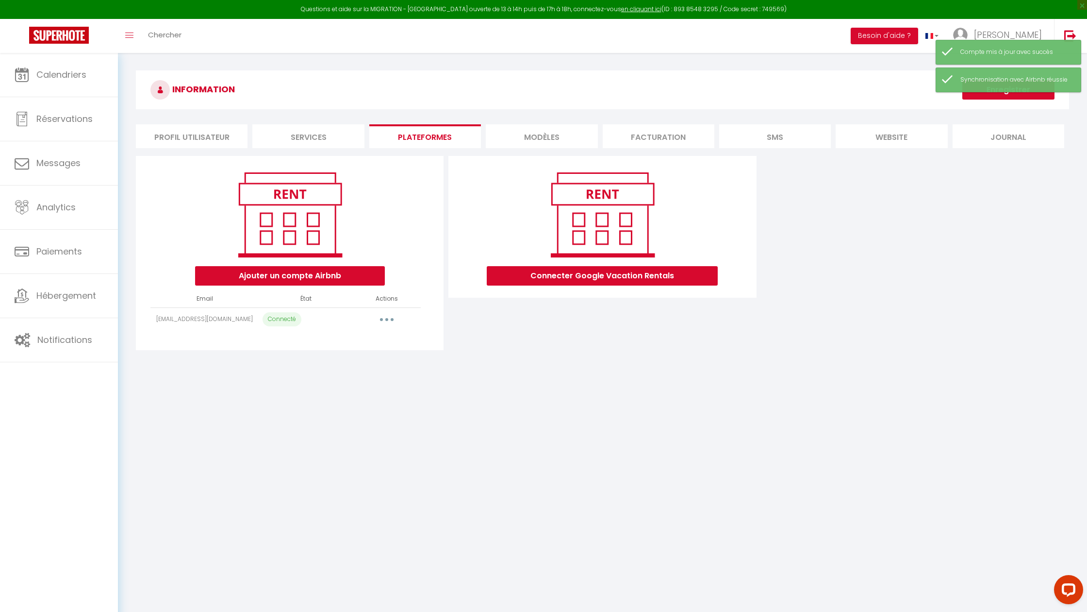
click at [1014, 94] on button "Enregistrer" at bounding box center [1009, 89] width 92 height 19
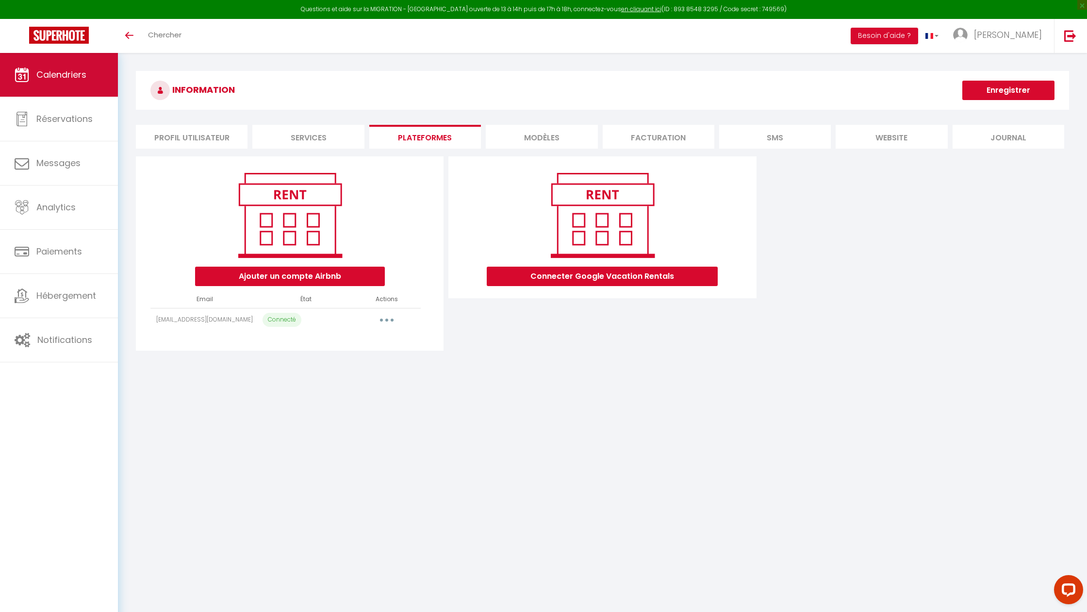
click at [46, 76] on span "Calendriers" at bounding box center [61, 74] width 50 height 12
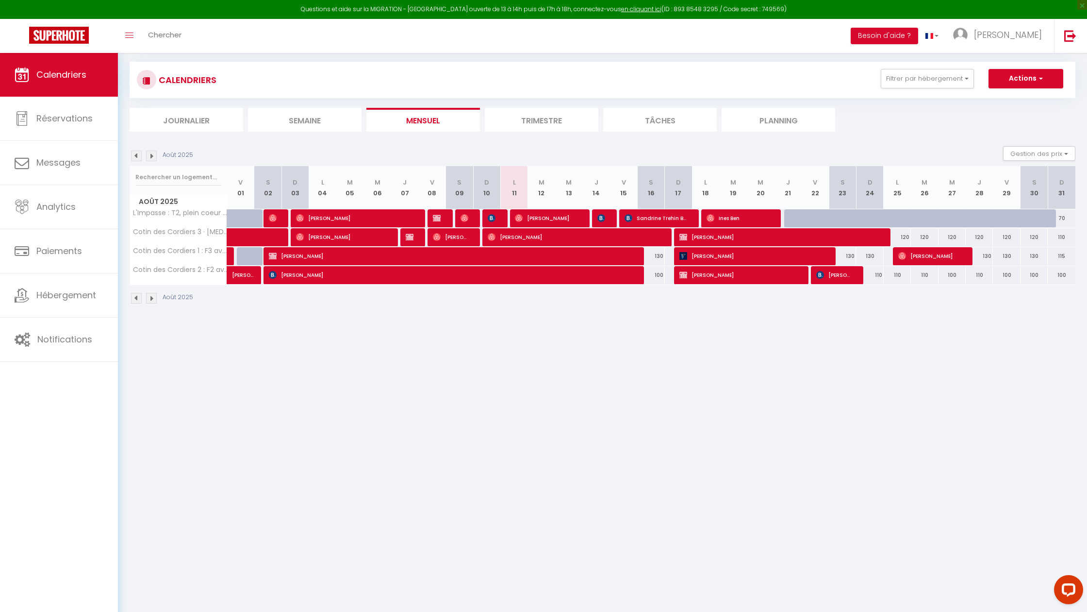
click at [154, 157] on img at bounding box center [151, 155] width 11 height 11
